Goal: Obtain resource: Download file/media

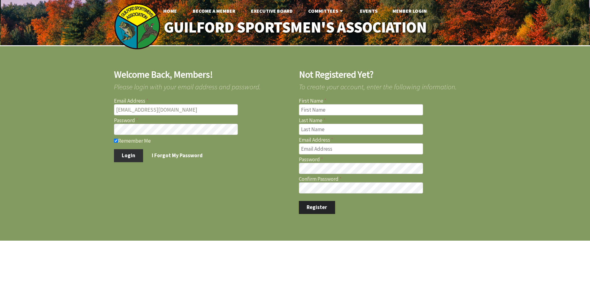
type input "[EMAIL_ADDRESS][DOMAIN_NAME]"
click at [129, 156] on button "Login" at bounding box center [128, 155] width 29 height 13
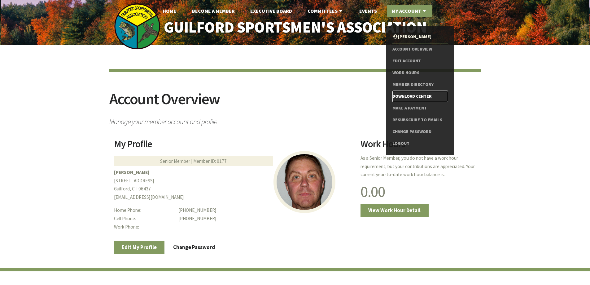
click at [399, 94] on link "Download Center" at bounding box center [419, 96] width 55 height 12
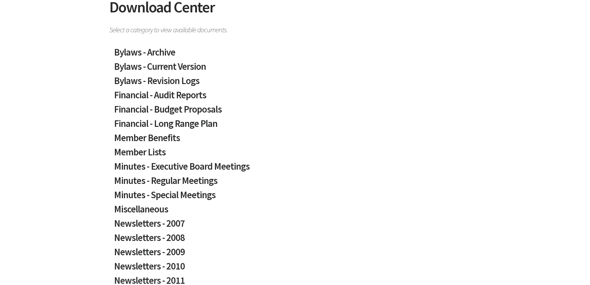
scroll to position [93, 0]
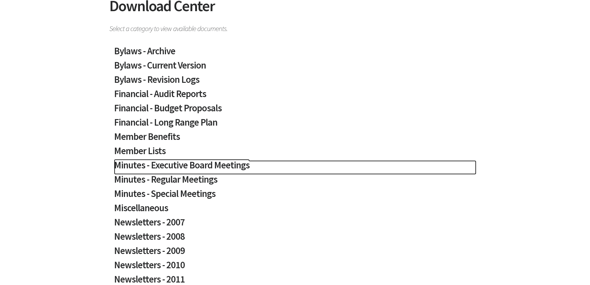
click at [206, 165] on h2 "Minutes - Executive Board Meetings" at bounding box center [295, 167] width 362 height 14
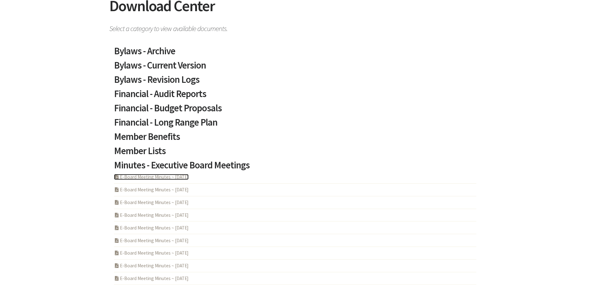
click at [159, 177] on link "PDF Acrobat Document E-Board Meeting Minutes ~ 2025-09-28" at bounding box center [151, 177] width 75 height 6
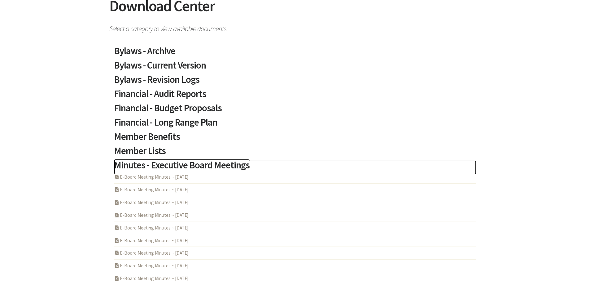
click at [216, 166] on h2 "Minutes - Executive Board Meetings" at bounding box center [295, 167] width 362 height 14
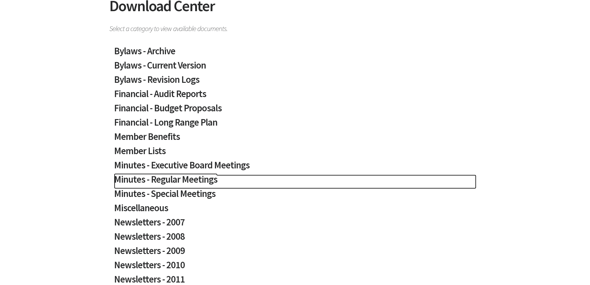
click at [204, 180] on h2 "Minutes - Regular Meetings" at bounding box center [295, 181] width 362 height 14
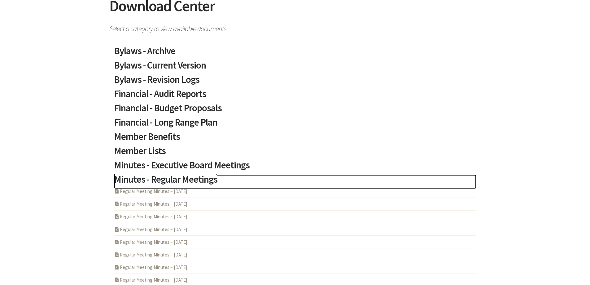
click at [204, 180] on h2 "Minutes - Regular Meetings" at bounding box center [295, 181] width 362 height 14
